Goal: Task Accomplishment & Management: Use online tool/utility

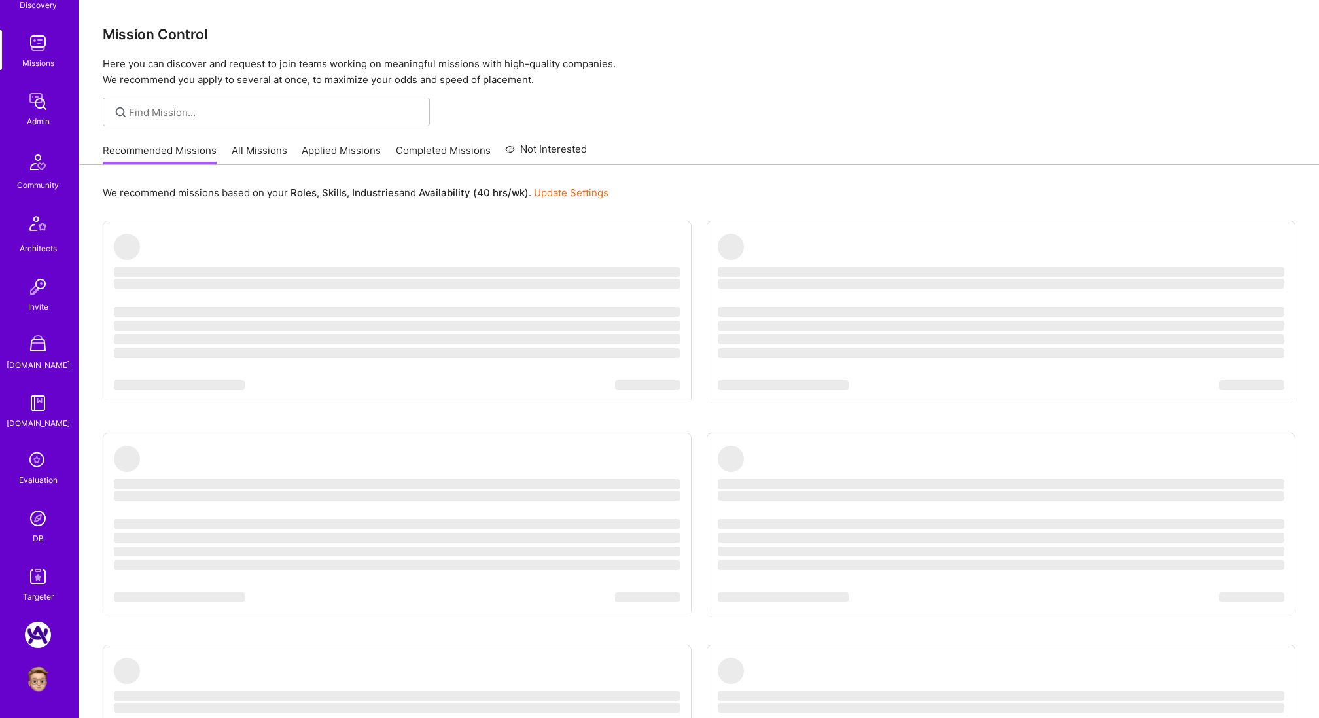
scroll to position [7, 0]
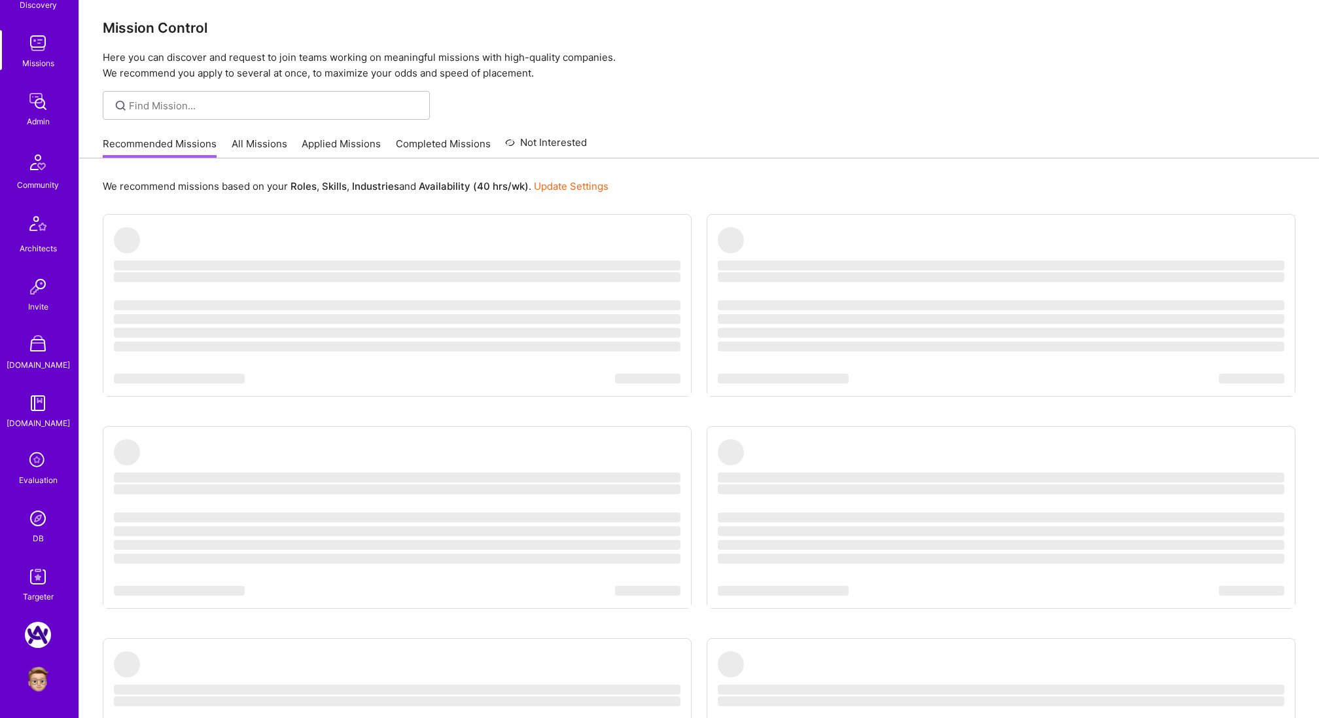
click at [43, 518] on img at bounding box center [38, 518] width 26 height 26
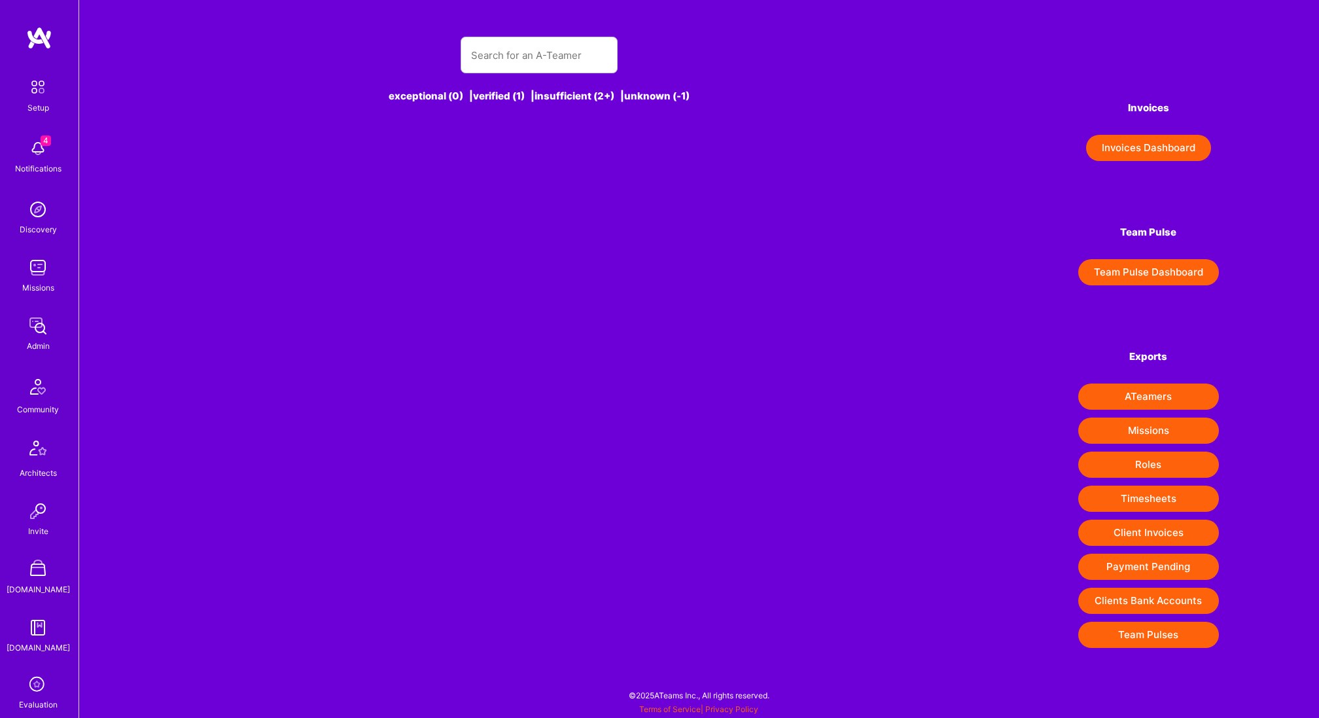
scroll to position [6, 0]
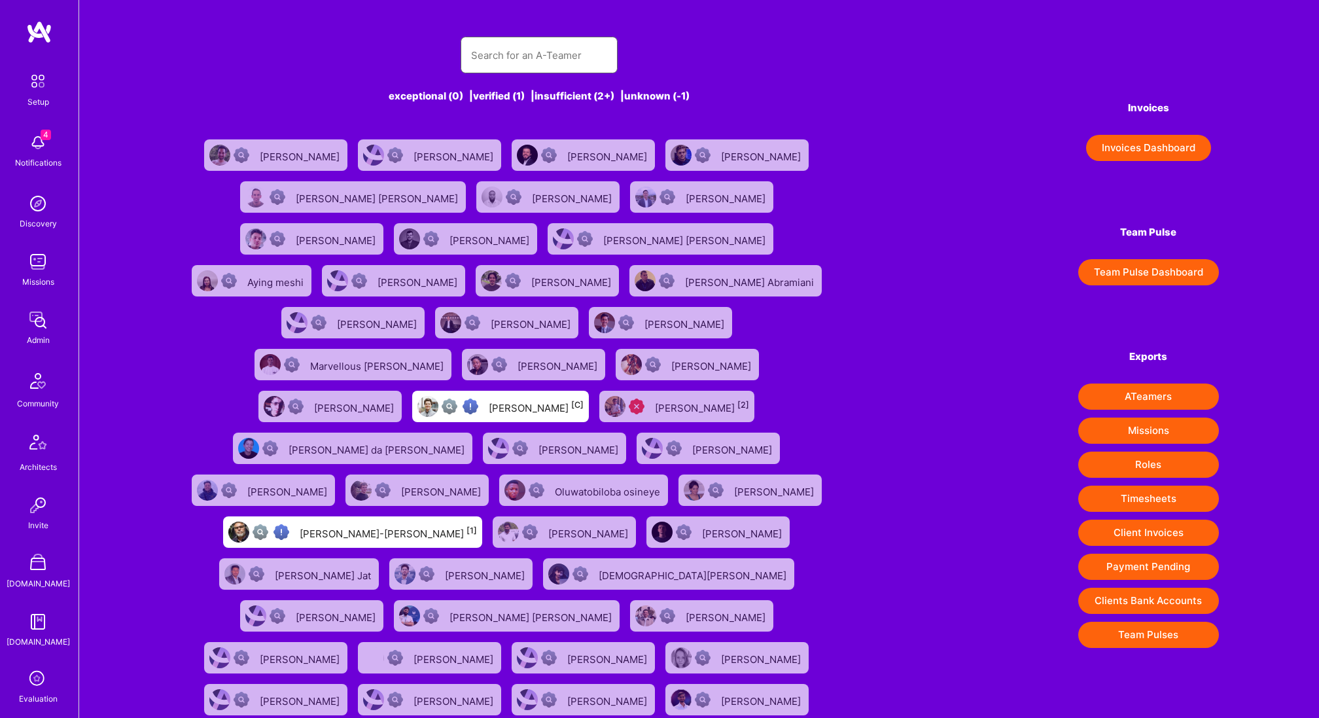
click at [512, 42] on input "text" at bounding box center [539, 55] width 136 height 33
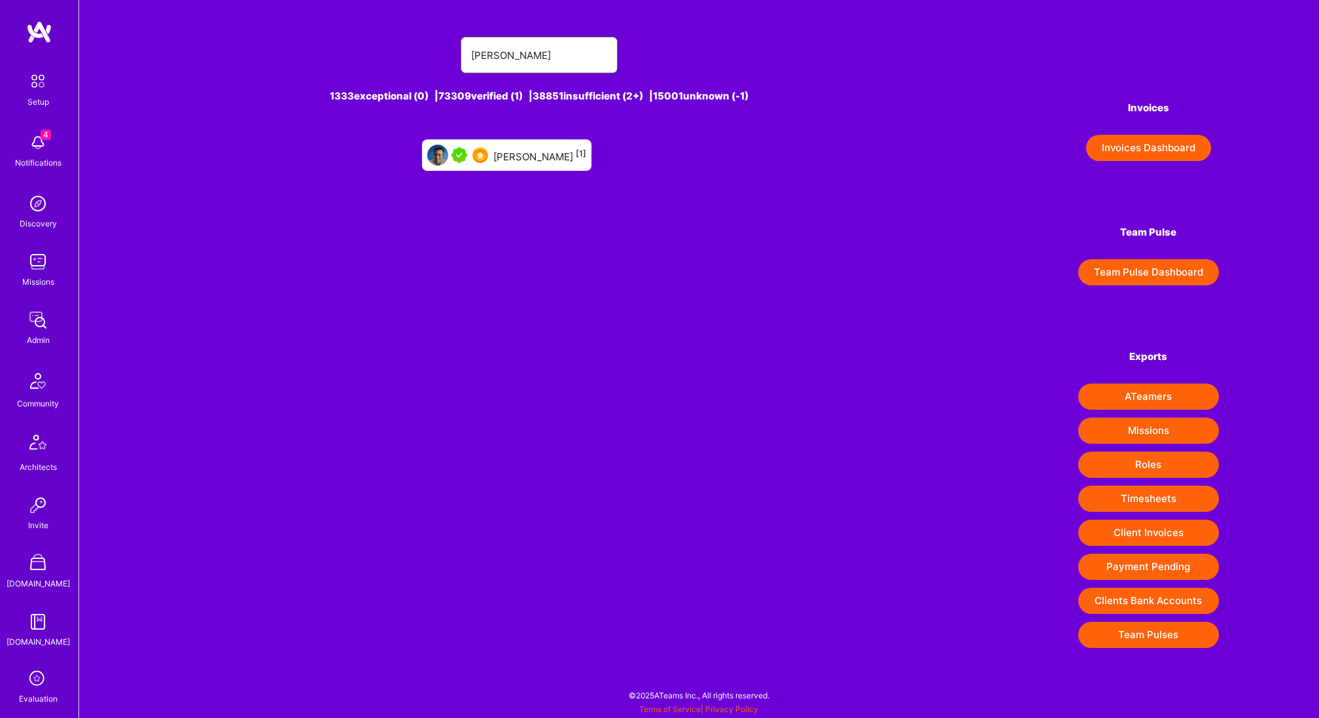
type input "luis teo"
click at [539, 160] on div "Luis Teofilo [1]" at bounding box center [539, 155] width 93 height 17
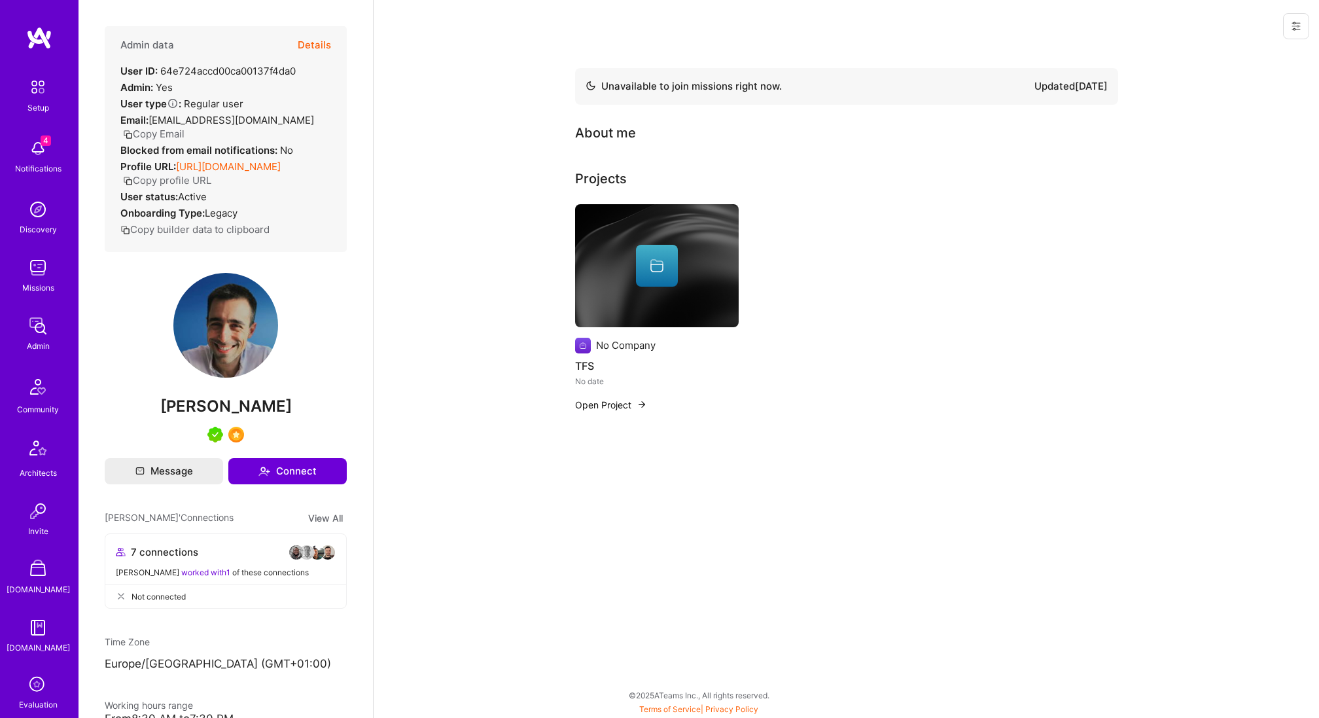
drag, startPoint x: 1297, startPoint y: 21, endPoint x: 1285, endPoint y: 35, distance: 18.1
click at [1295, 22] on icon at bounding box center [1296, 26] width 10 height 10
click at [1279, 47] on button "Login as Luis" at bounding box center [1240, 55] width 138 height 33
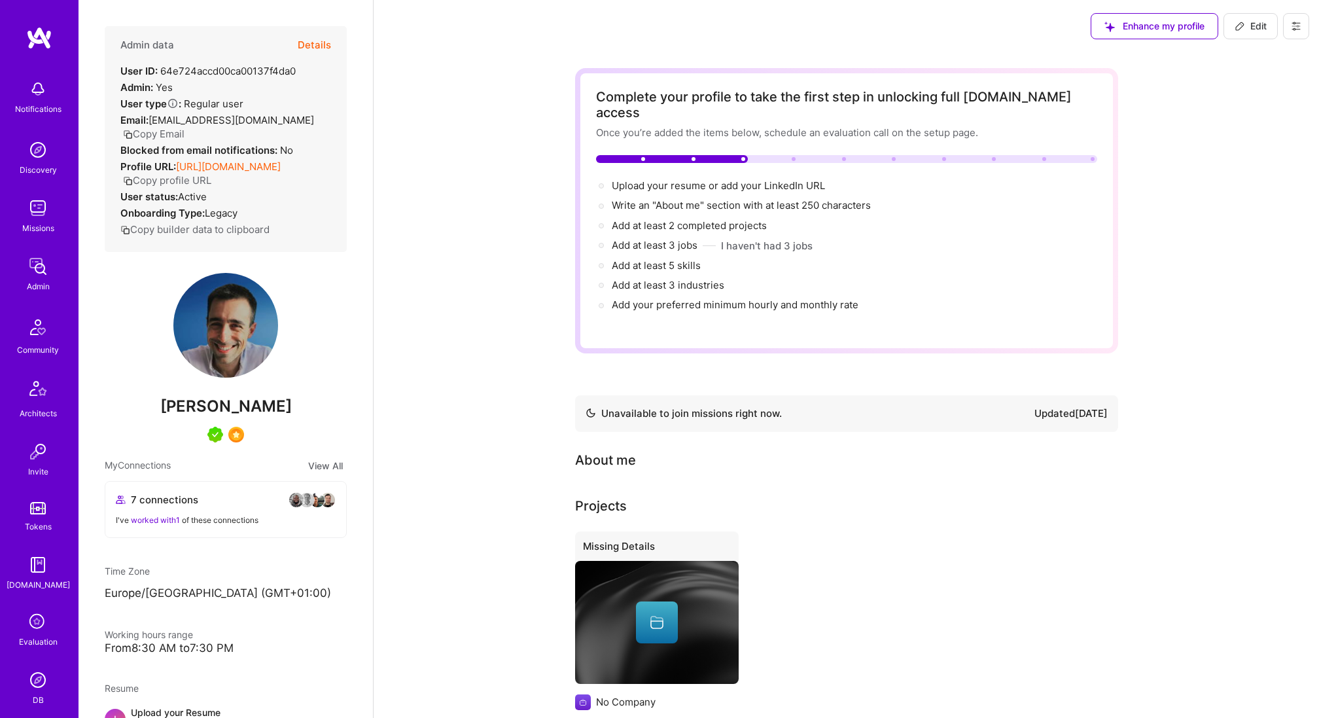
click at [1301, 25] on button at bounding box center [1296, 26] width 26 height 26
